Goal: Information Seeking & Learning: Learn about a topic

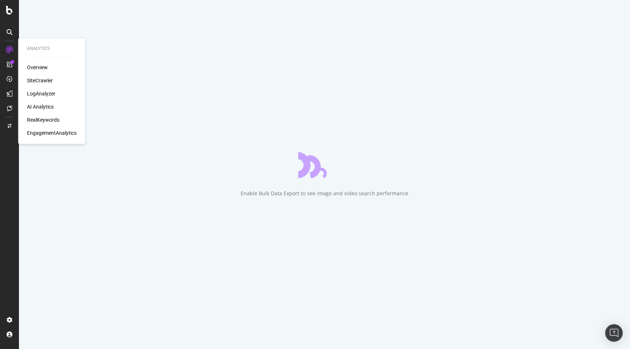
click at [36, 119] on div "RealKeywords" at bounding box center [43, 119] width 32 height 7
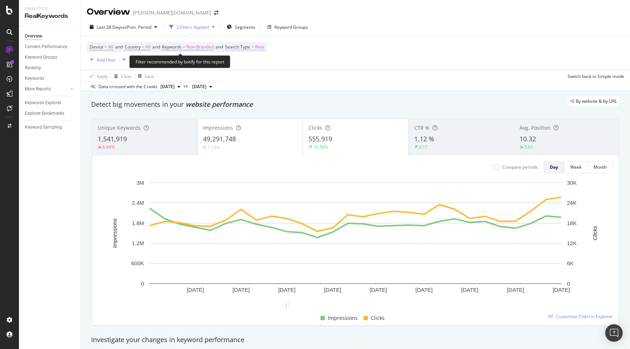
click at [264, 47] on span "Web" at bounding box center [259, 47] width 9 height 10
click at [247, 63] on span "Web" at bounding box center [243, 64] width 9 height 6
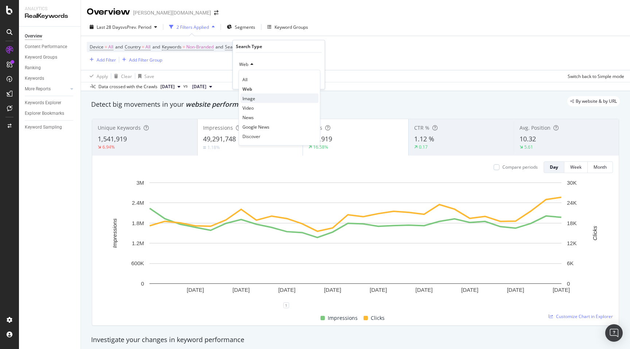
click at [254, 100] on span "Image" at bounding box center [249, 98] width 13 height 6
click at [310, 81] on div "Apply" at bounding box center [313, 80] width 11 height 6
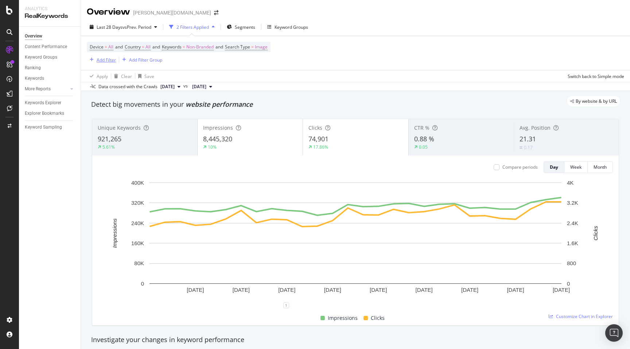
click at [104, 61] on div "Add Filter" at bounding box center [106, 60] width 19 height 6
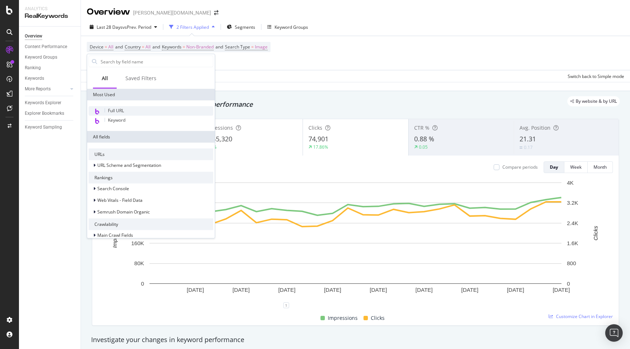
click at [119, 109] on span "Full URL" at bounding box center [116, 111] width 16 height 6
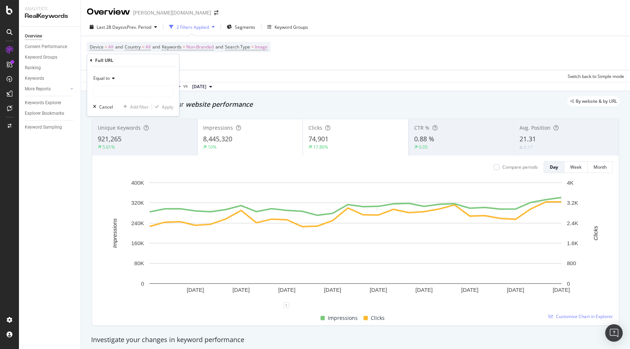
click at [119, 83] on div "Equal to" at bounding box center [133, 79] width 80 height 12
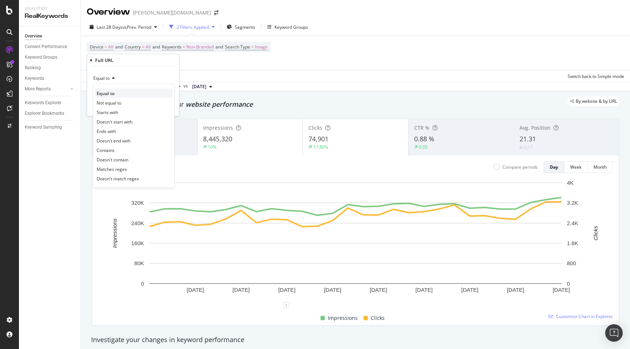
click at [116, 92] on div "Equal to" at bounding box center [134, 93] width 78 height 9
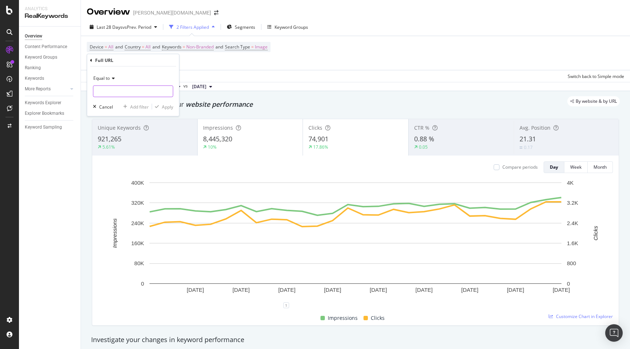
click at [116, 91] on input "text" at bounding box center [133, 92] width 80 height 12
click at [111, 80] on icon at bounding box center [112, 78] width 5 height 4
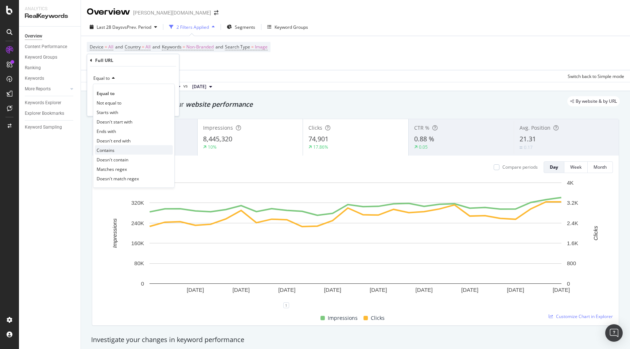
click at [117, 146] on div "Contains" at bounding box center [134, 150] width 78 height 9
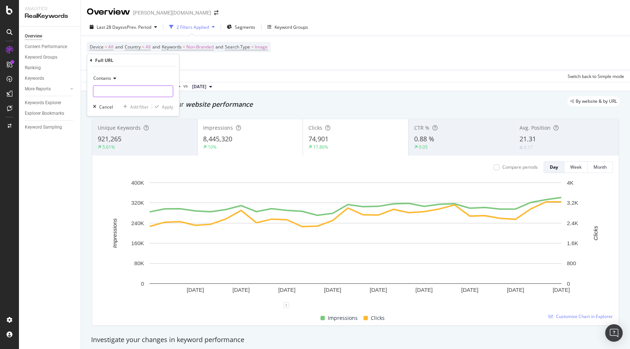
click at [116, 91] on input "text" at bounding box center [133, 92] width 80 height 12
type input "/de/"
click at [165, 107] on div "Apply" at bounding box center [167, 107] width 11 height 6
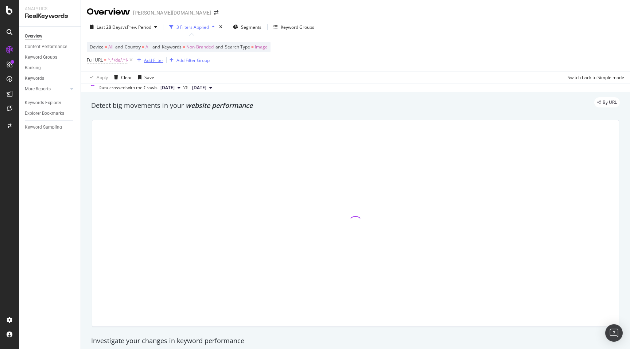
click at [150, 62] on div "Add Filter" at bounding box center [153, 60] width 19 height 6
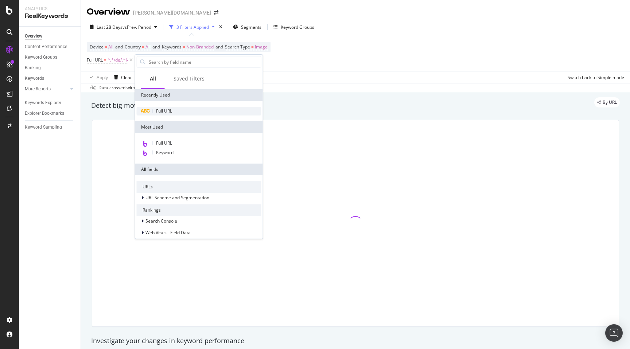
click at [164, 111] on span "Full URL" at bounding box center [164, 111] width 16 height 6
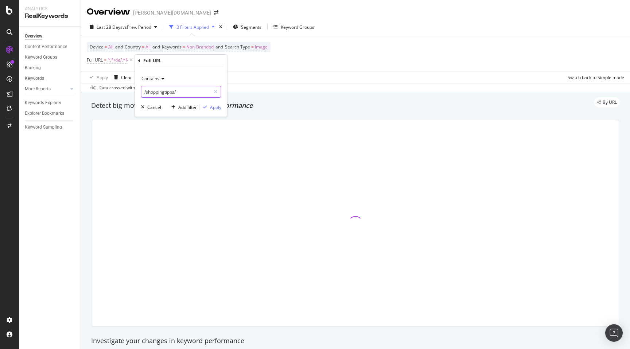
click at [163, 93] on input "/shoppingtipps/" at bounding box center [176, 92] width 69 height 12
click at [167, 93] on input "/shoppingtipps/" at bounding box center [176, 92] width 69 height 12
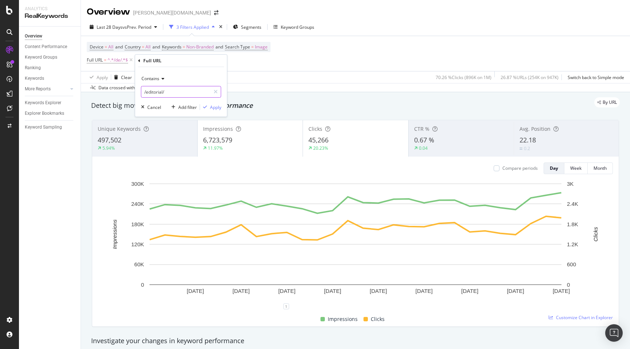
type input "/editorial/"
click at [157, 81] on span "Contains" at bounding box center [151, 79] width 18 height 6
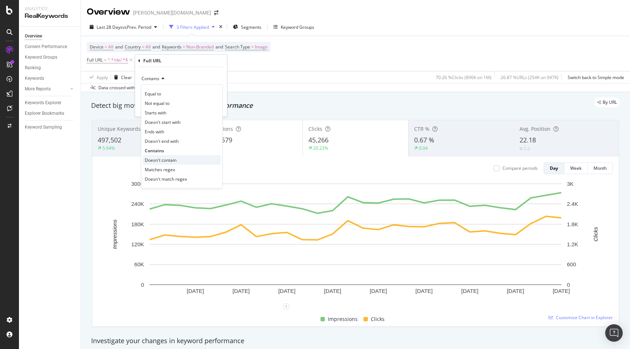
click at [171, 161] on span "Doesn't contain" at bounding box center [161, 160] width 32 height 6
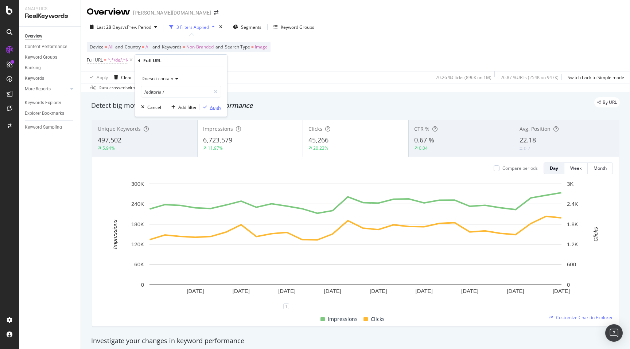
click at [215, 105] on div "Apply" at bounding box center [215, 107] width 11 height 6
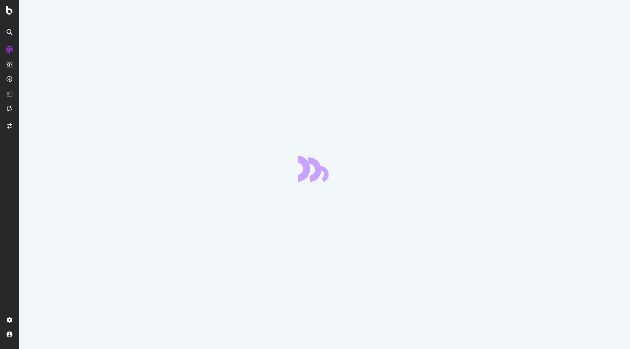
click at [379, 31] on div at bounding box center [324, 174] width 611 height 349
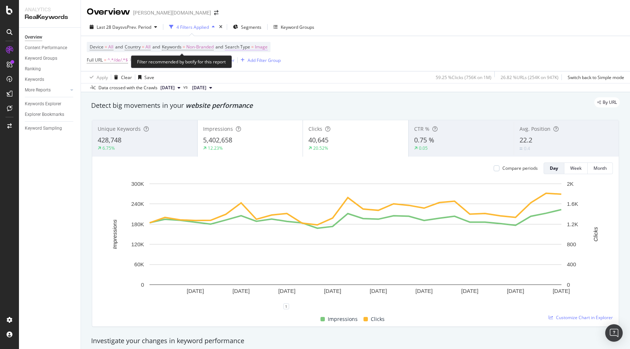
click at [267, 48] on span "Image" at bounding box center [261, 47] width 13 height 10
click at [248, 67] on div "Image" at bounding box center [279, 65] width 80 height 12
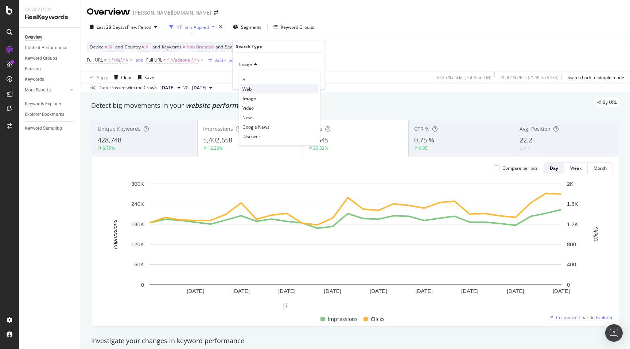
click at [248, 86] on span "Web" at bounding box center [247, 89] width 9 height 6
click at [306, 82] on div "Apply" at bounding box center [308, 80] width 21 height 7
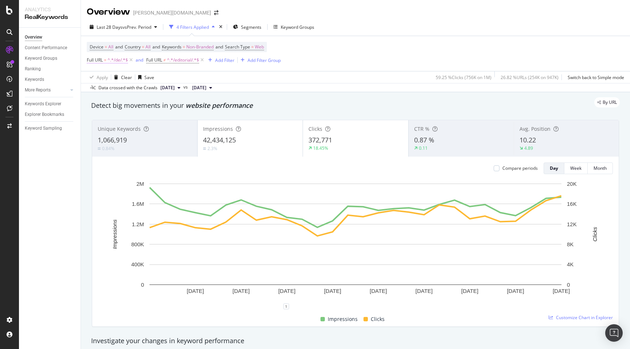
click at [109, 62] on span "^.*/de/.*$" at bounding box center [118, 60] width 20 height 10
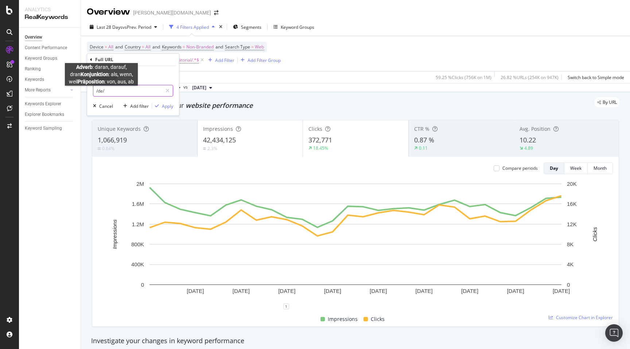
click at [101, 92] on input "/de/" at bounding box center [127, 91] width 69 height 12
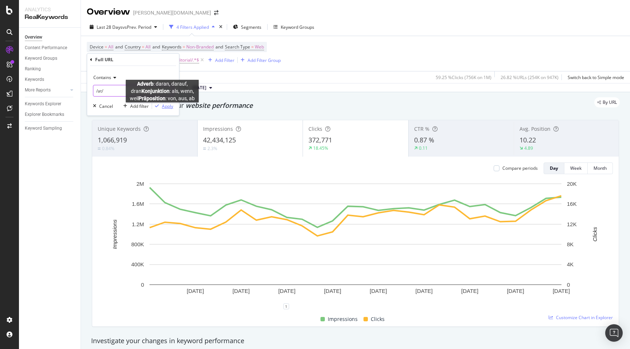
type input "/at/"
click at [162, 108] on div "Apply" at bounding box center [167, 106] width 11 height 6
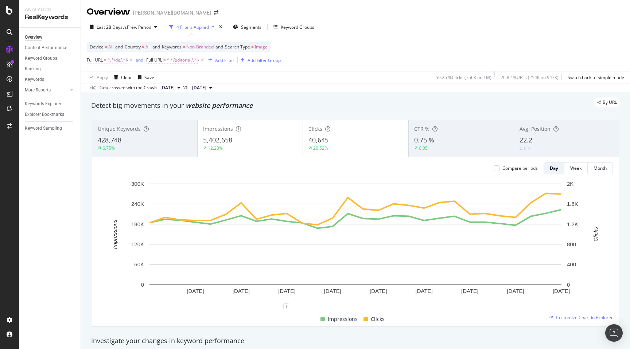
click at [115, 63] on span "^.*/de/.*$" at bounding box center [118, 60] width 20 height 10
click at [100, 92] on input "/de/" at bounding box center [127, 91] width 69 height 12
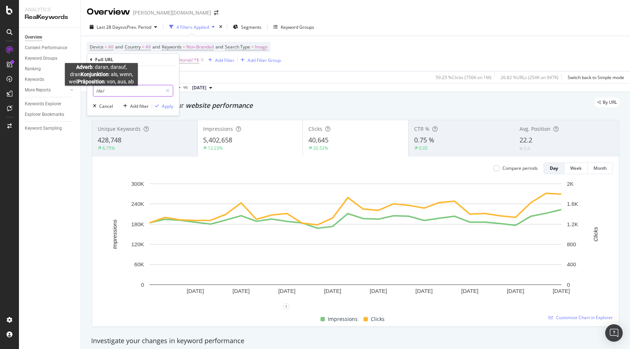
click at [101, 91] on input "/de/" at bounding box center [127, 91] width 69 height 12
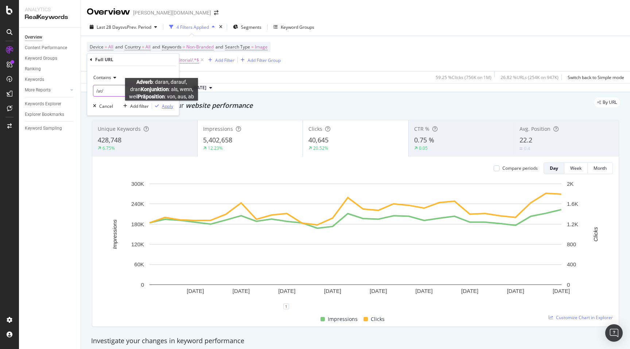
type input "/at/"
click at [162, 106] on div "Apply" at bounding box center [167, 106] width 11 height 6
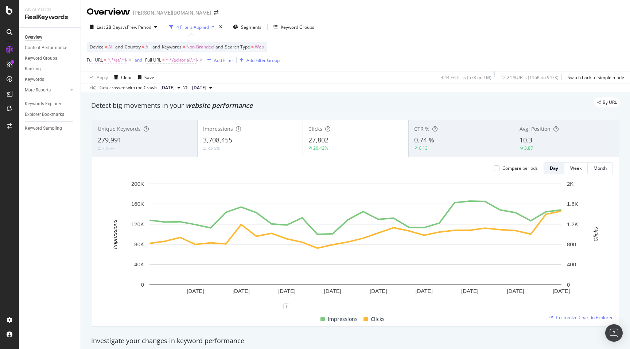
click at [118, 61] on span "^.*/at/.*$" at bounding box center [117, 60] width 19 height 10
click at [100, 92] on input "/at/" at bounding box center [127, 91] width 69 height 12
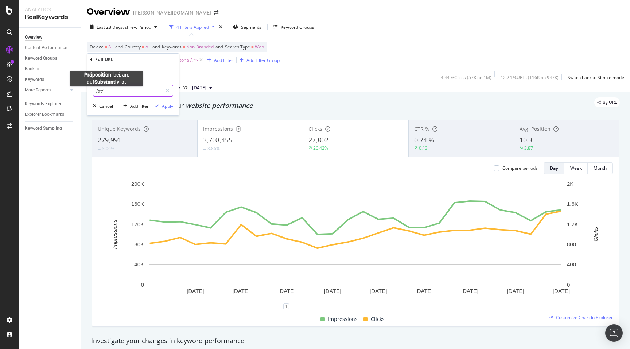
click at [103, 92] on input "/at/" at bounding box center [127, 91] width 69 height 12
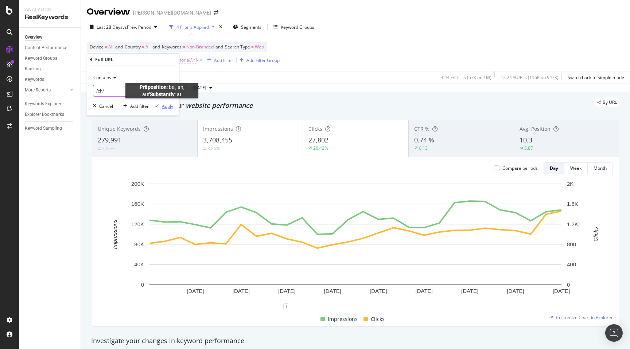
type input "/ch/"
click at [158, 104] on icon "button" at bounding box center [157, 106] width 4 height 4
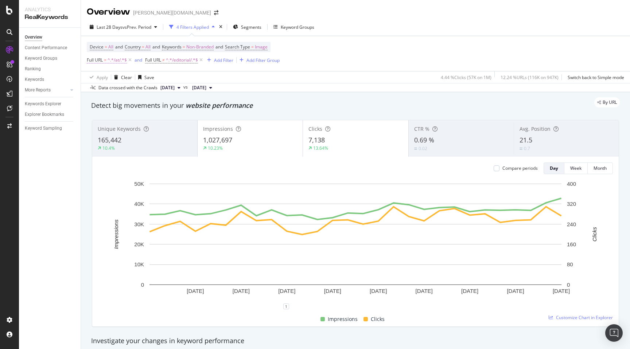
click at [109, 62] on span "^.*/at/.*$" at bounding box center [117, 60] width 19 height 10
click at [102, 90] on input "/at/" at bounding box center [127, 91] width 69 height 12
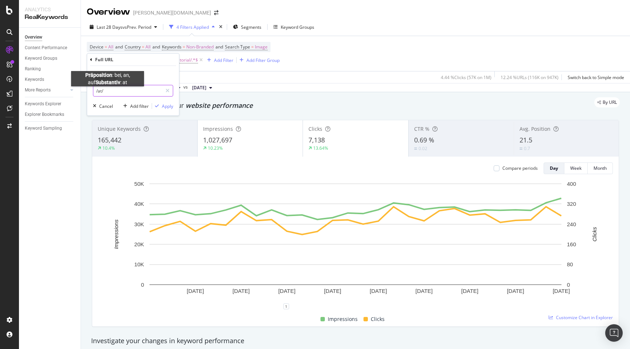
click at [104, 92] on input "/at/" at bounding box center [127, 91] width 69 height 12
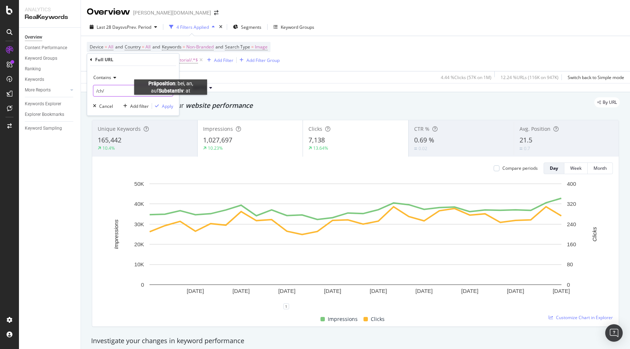
type input "/ch/"
click at [167, 101] on div "Contains /ch/ Cancel Add filter Apply" at bounding box center [133, 91] width 92 height 50
click at [167, 103] on div "Apply" at bounding box center [167, 106] width 11 height 6
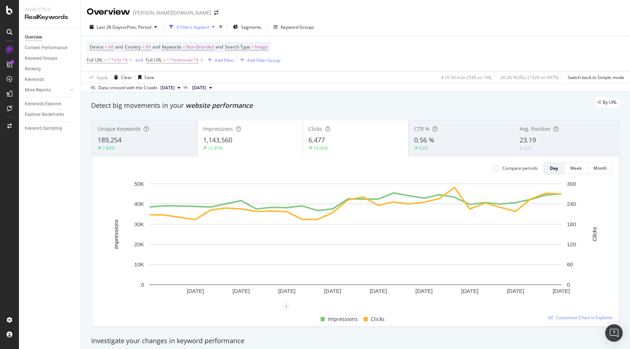
click at [411, 24] on div "Last 28 Days vs Prev. Period 4 Filters Applied Segments Keyword Groups" at bounding box center [355, 28] width 549 height 15
